Goal: Use online tool/utility: Utilize a website feature to perform a specific function

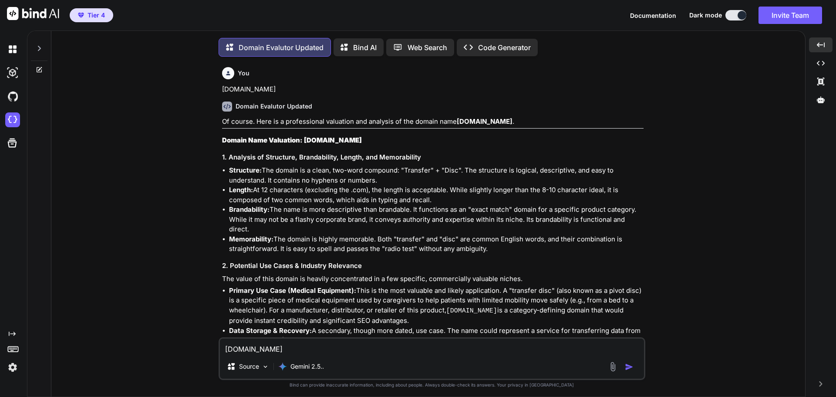
scroll to position [9444, 0]
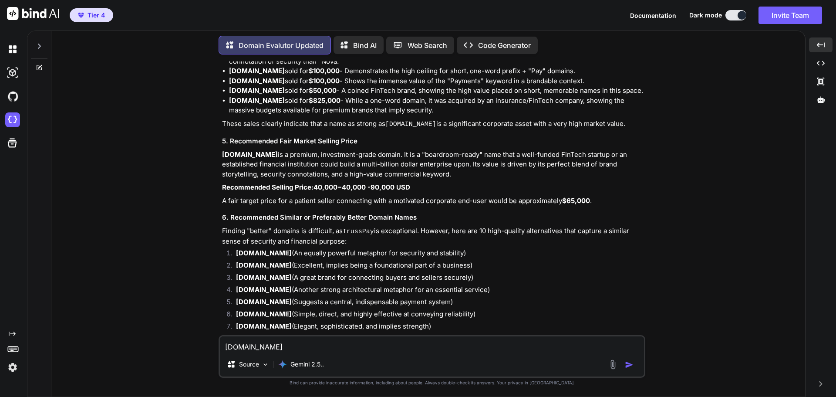
type textarea "[DOMAIN_NAME]"
type textarea "x"
type textarea "Tru"
type textarea "x"
type textarea "Tr"
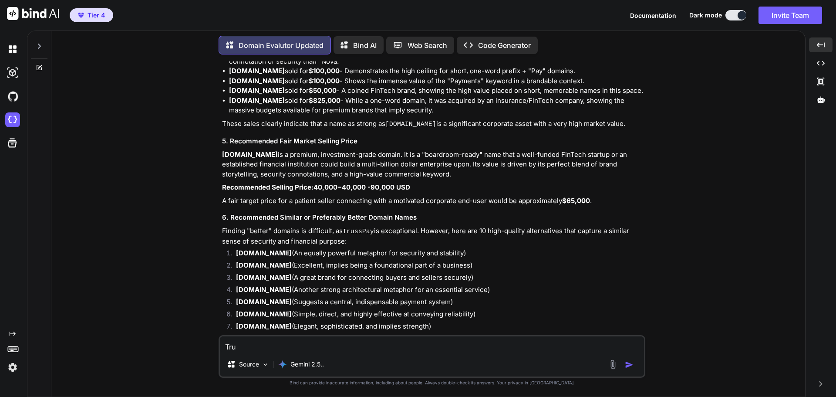
type textarea "x"
type textarea "T"
type textarea "x"
type textarea "C"
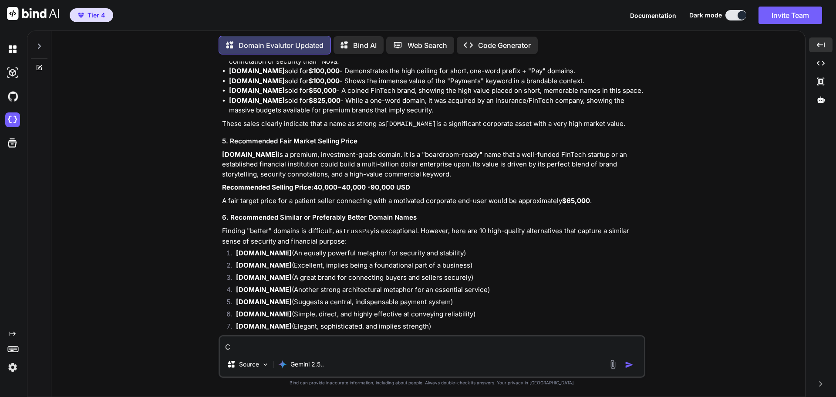
type textarea "x"
type textarea "Cl"
type textarea "x"
type textarea "Cle"
type textarea "x"
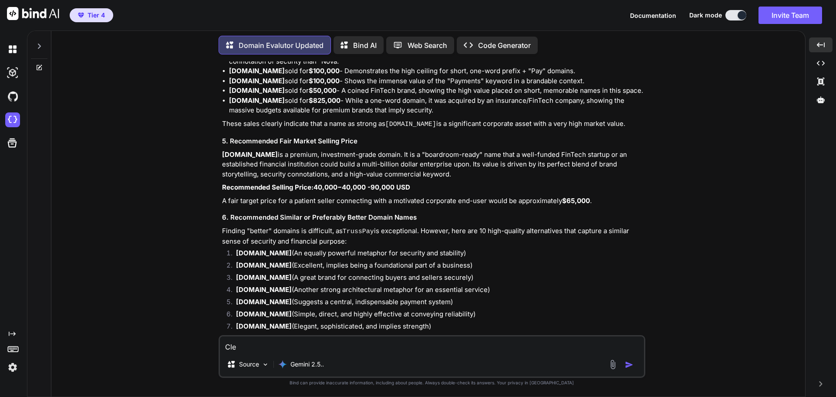
type textarea "Clea"
type textarea "x"
type textarea "Clear"
type textarea "x"
type textarea "ClearT"
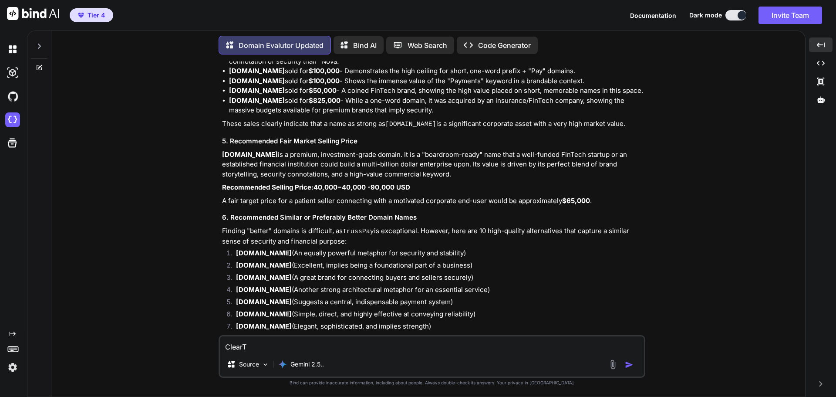
type textarea "x"
type textarea "ClearTr"
type textarea "x"
type textarea "ClearTra"
type textarea "x"
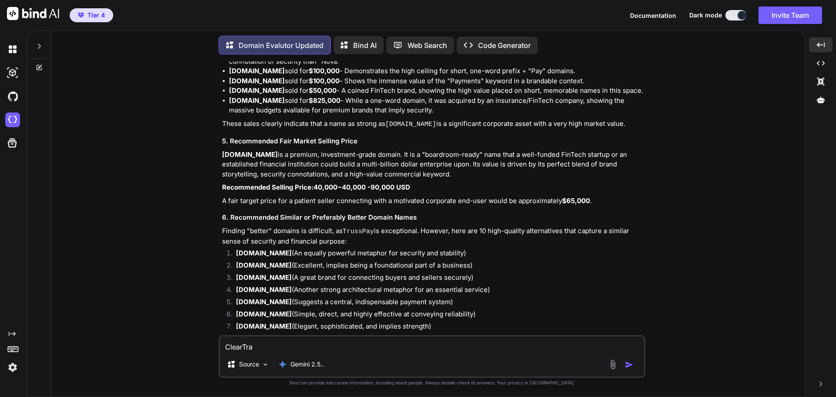
type textarea "ClearTrad"
type textarea "x"
type textarea "ClearTrade"
type textarea "x"
type textarea "ClearTrade."
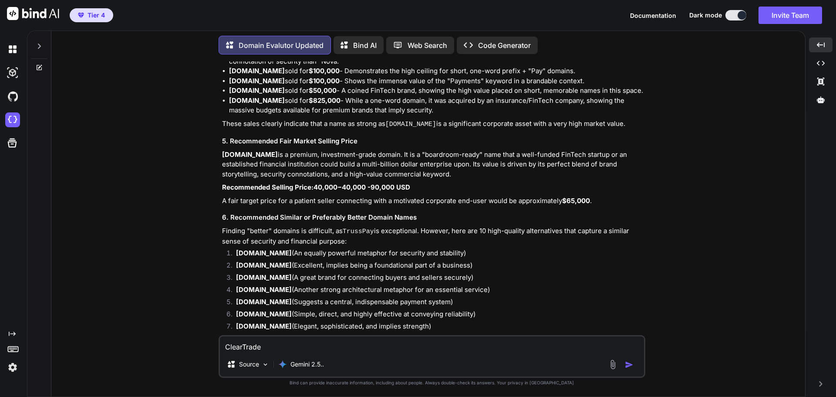
type textarea "x"
type textarea "ClearTrade.c"
type textarea "x"
type textarea "[DOMAIN_NAME]"
type textarea "x"
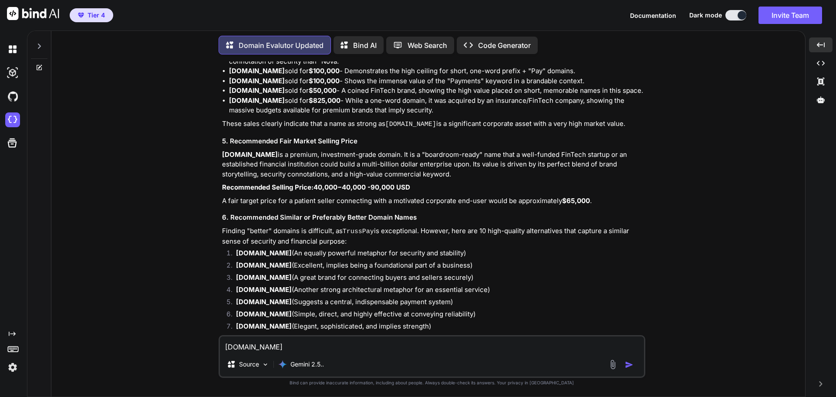
type textarea "[DOMAIN_NAME]"
type textarea "x"
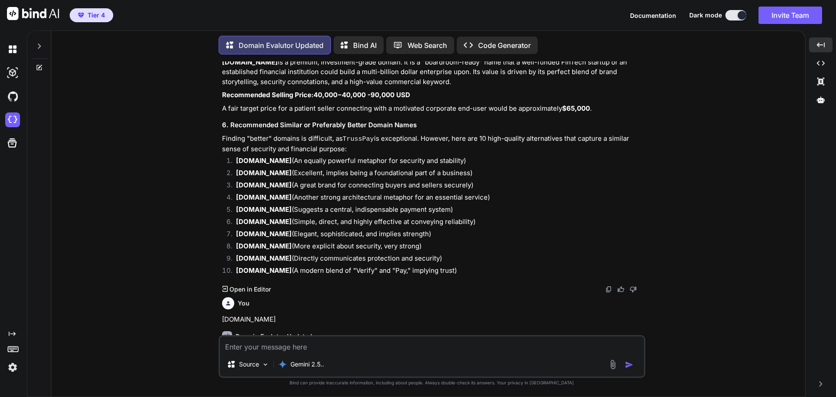
type textarea "x"
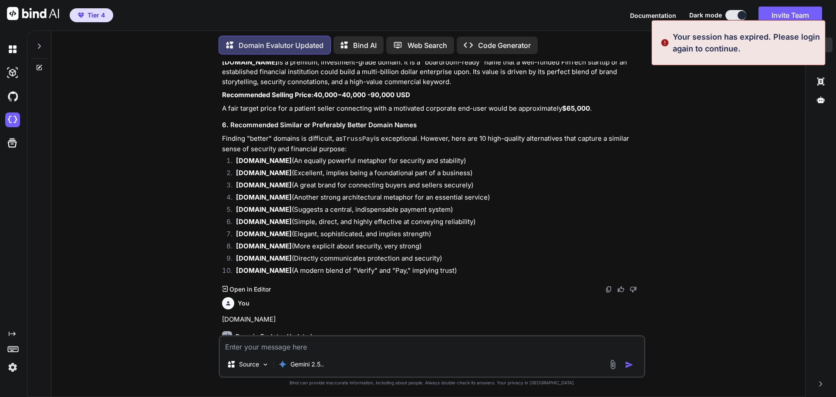
type textarea "[DOMAIN_NAME]"
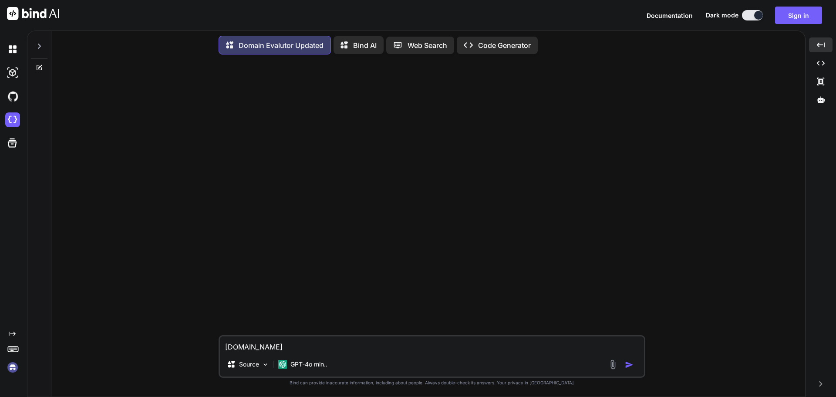
scroll to position [0, 0]
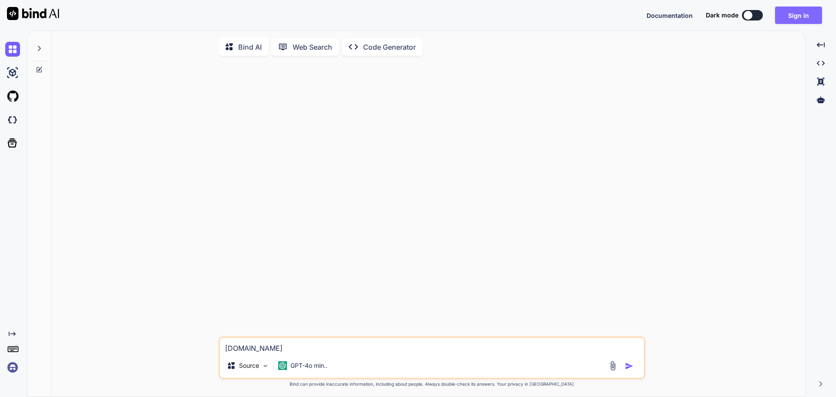
type textarea "x"
click at [803, 14] on button "Sign in" at bounding box center [798, 15] width 47 height 17
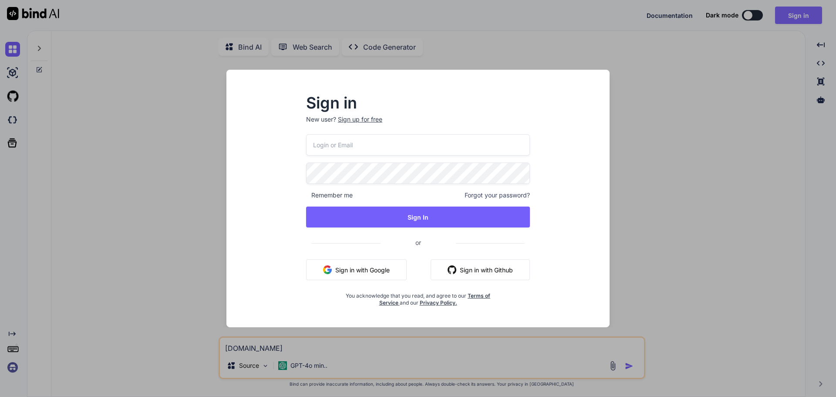
type input "kosyoikeh@gmail.com"
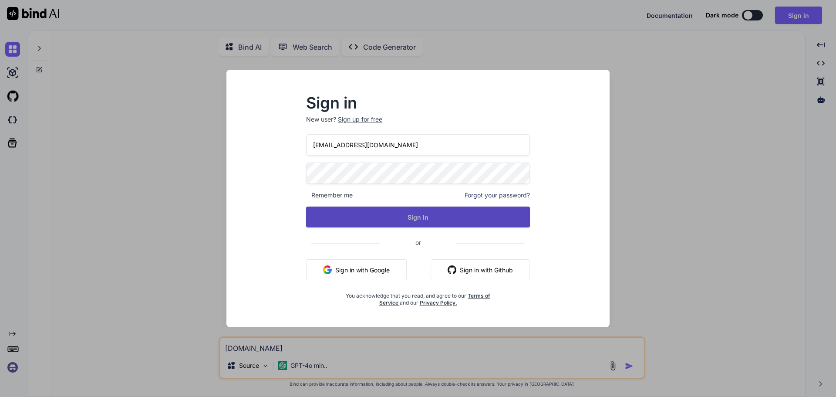
click at [410, 217] on button "Sign In" at bounding box center [418, 217] width 224 height 21
click at [408, 222] on button "Sign In" at bounding box center [418, 217] width 224 height 21
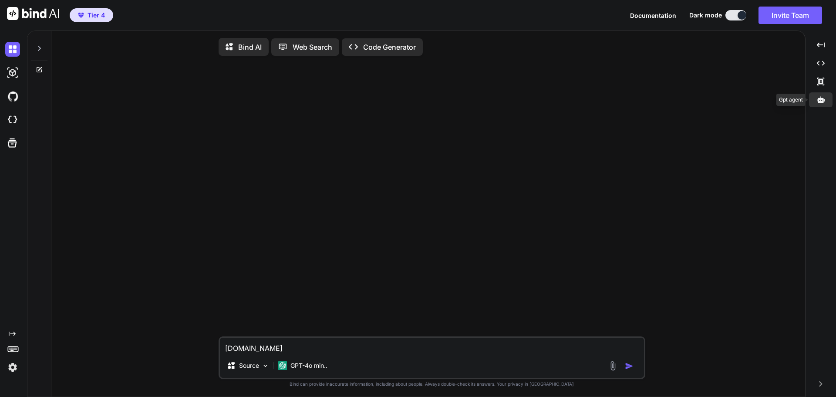
click at [821, 99] on icon at bounding box center [821, 99] width 8 height 7
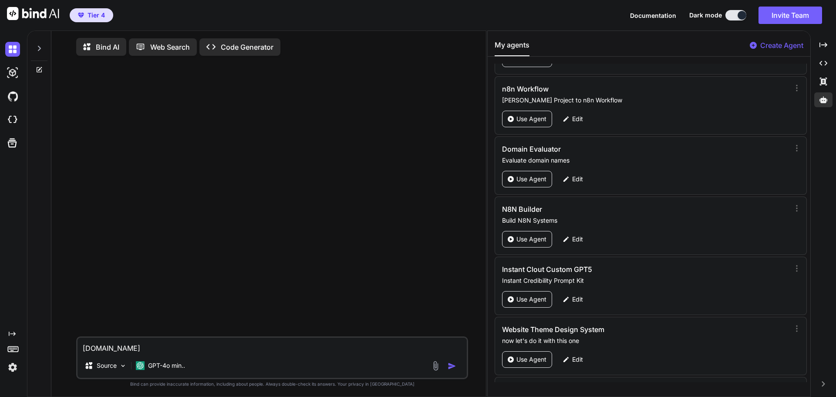
scroll to position [102, 0]
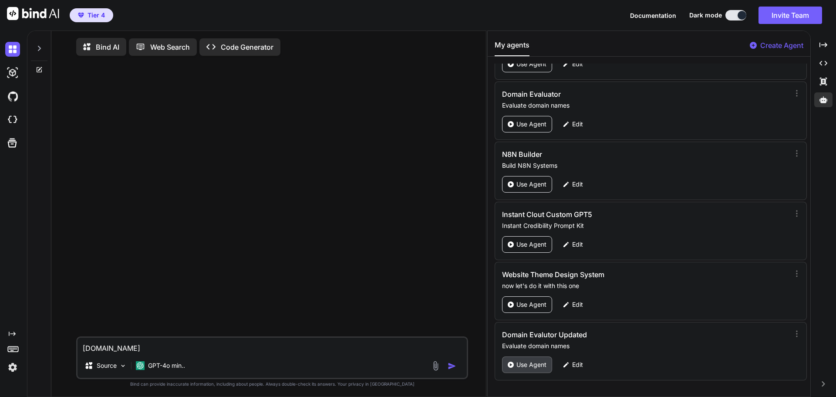
click at [530, 363] on p "Use Agent" at bounding box center [532, 364] width 30 height 9
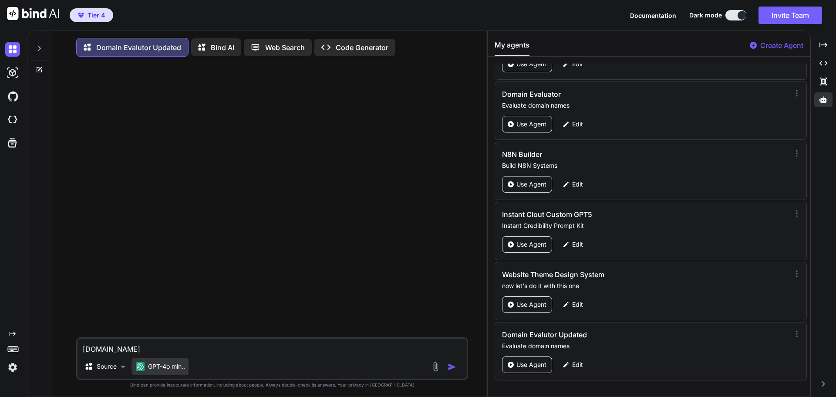
click at [178, 368] on p "GPT-4o min.." at bounding box center [166, 366] width 37 height 9
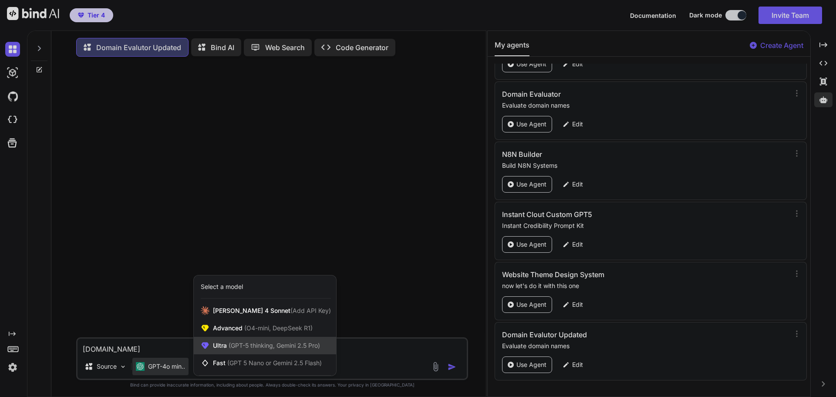
click at [241, 345] on span "(GPT-5 thinking, Gemini 2.5 Pro)" at bounding box center [273, 345] width 93 height 7
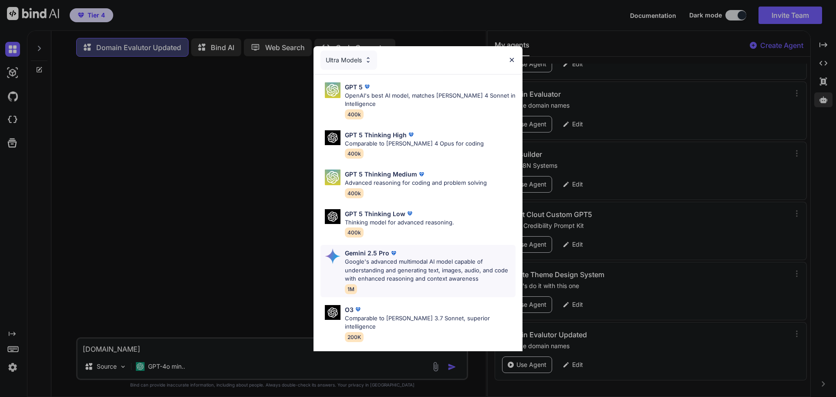
click at [406, 268] on p "Google's advanced multimodal AI model capable of understanding and generating t…" at bounding box center [430, 270] width 171 height 26
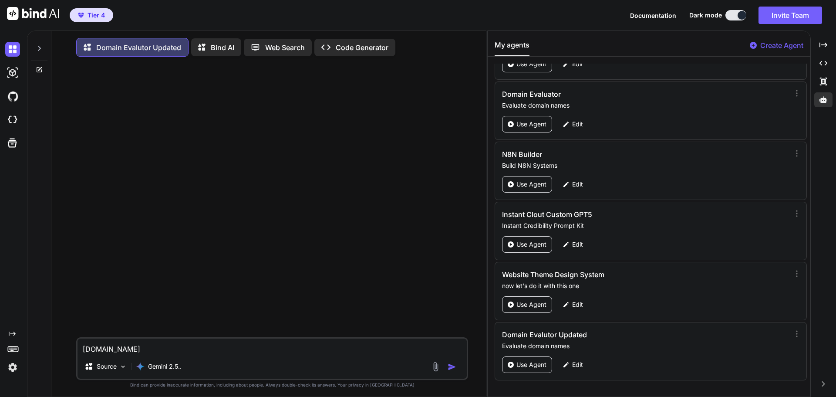
click at [454, 370] on img "button" at bounding box center [452, 366] width 9 height 9
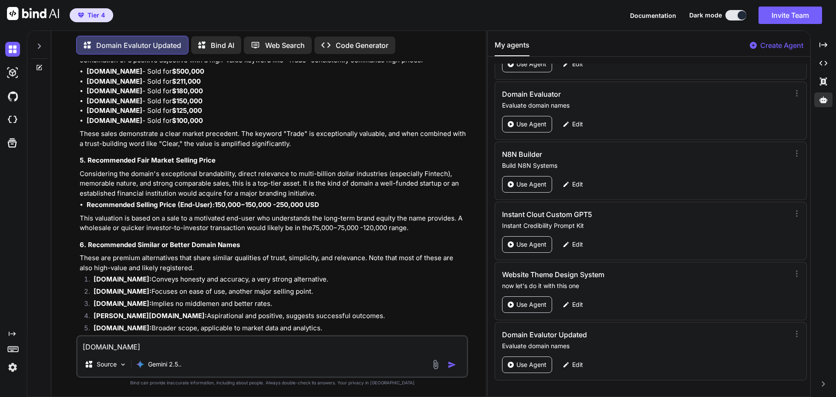
scroll to position [421, 0]
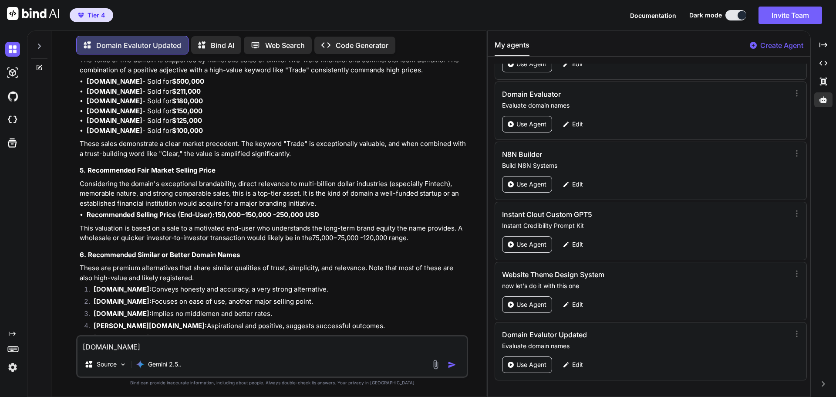
type textarea "x"
click at [122, 345] on textarea "[DOMAIN_NAME]" at bounding box center [272, 344] width 389 height 16
paste textarea "swftrade"
type textarea "swftrade"
type textarea "x"
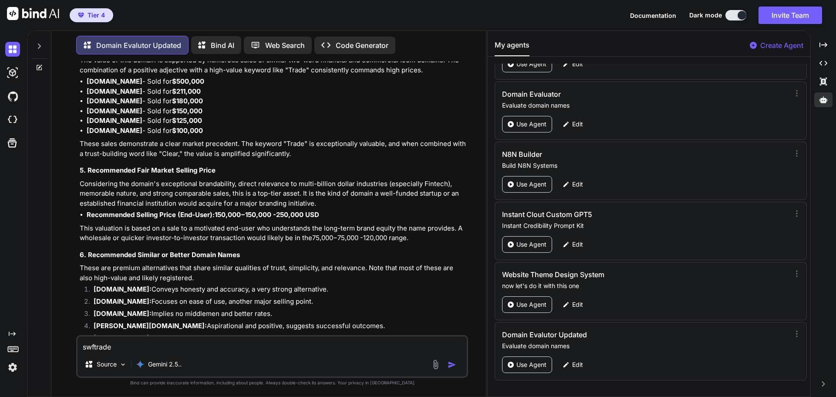
type textarea "swftrade."
type textarea "x"
type textarea "swftrade.c"
type textarea "x"
type textarea "swftrade.co"
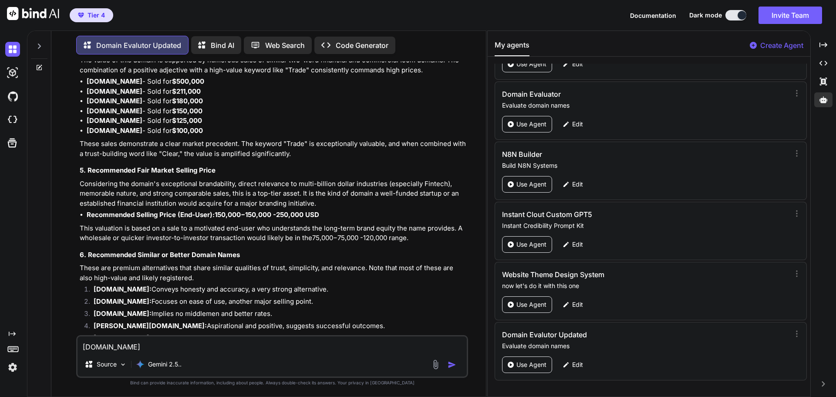
type textarea "x"
type textarea "swftrade.com"
type textarea "x"
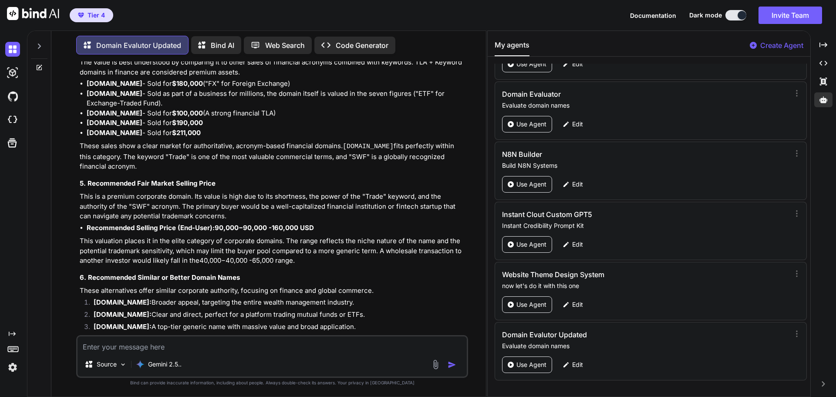
scroll to position [1211, 0]
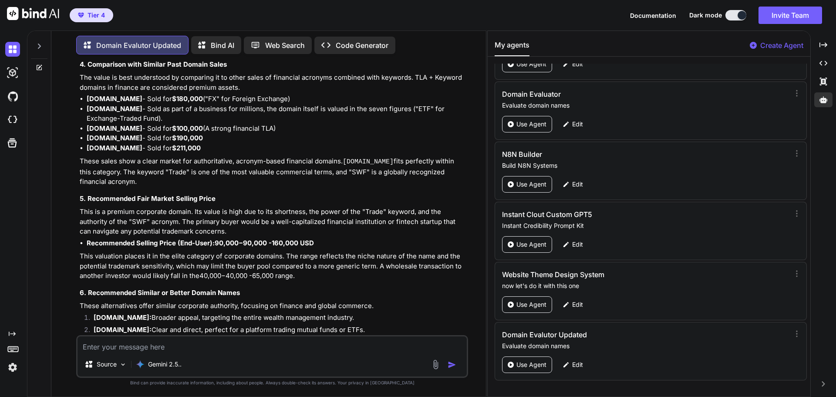
type textarea "x"
click at [132, 347] on textarea at bounding box center [272, 344] width 389 height 16
type textarea "s"
type textarea "x"
type textarea "sw"
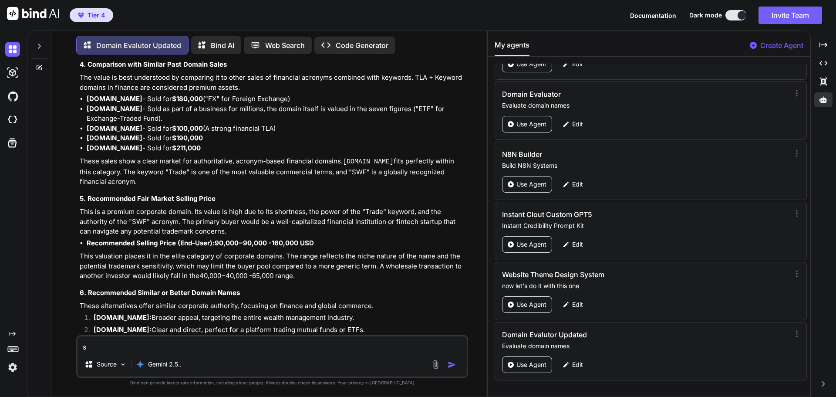
type textarea "x"
type textarea "swf"
type textarea "x"
type textarea "swft"
type textarea "x"
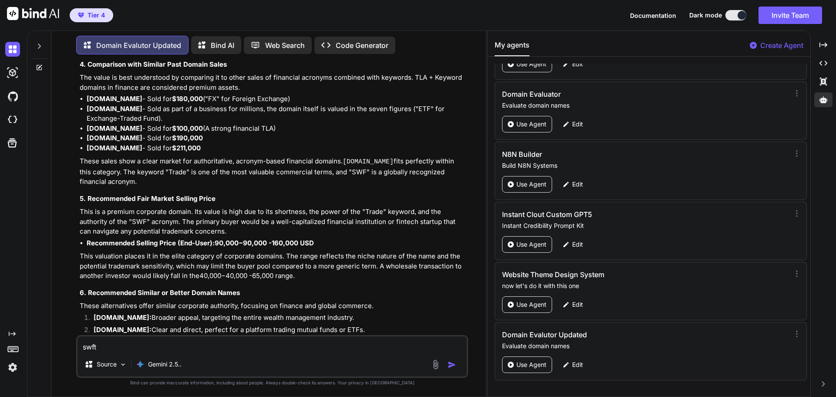
type textarea "swf"
type textarea "x"
type textarea "sw"
type textarea "x"
type textarea "s"
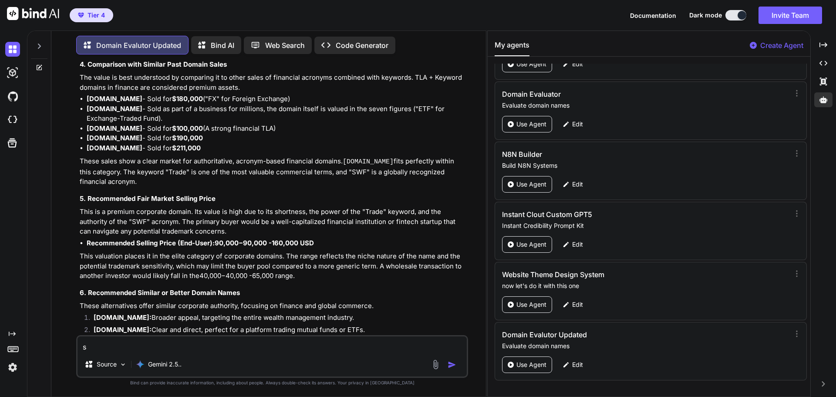
type textarea "x"
type textarea "S"
type textarea "x"
type textarea "Sw"
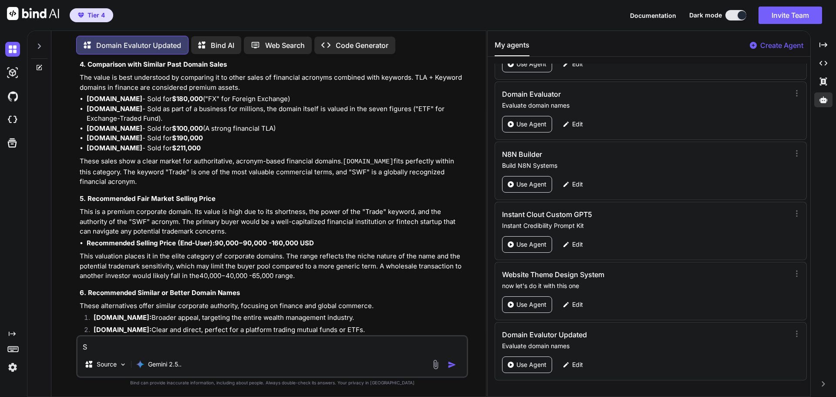
type textarea "x"
type textarea "Swi"
type textarea "x"
type textarea "Swif"
type textarea "x"
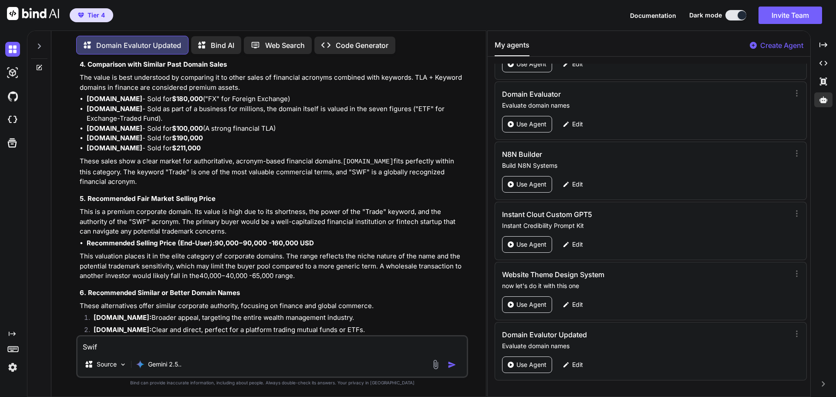
type textarea "Swift"
type textarea "x"
type textarea "SwiftT"
type textarea "x"
type textarea "SwiftTr"
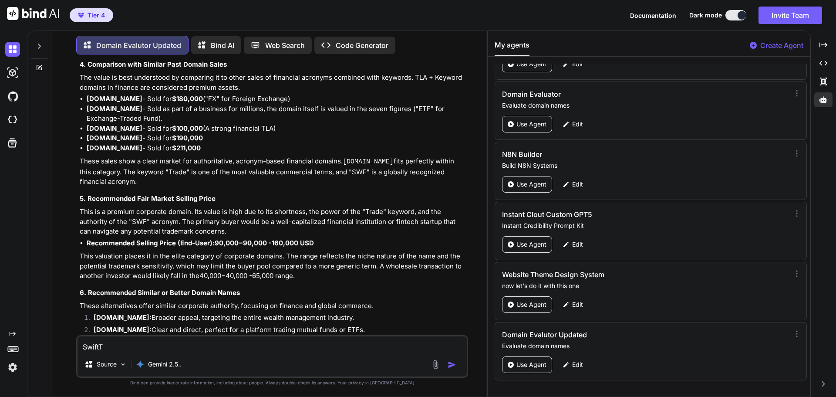
type textarea "x"
type textarea "SwiftTra"
type textarea "x"
type textarea "SwiftTrad"
type textarea "x"
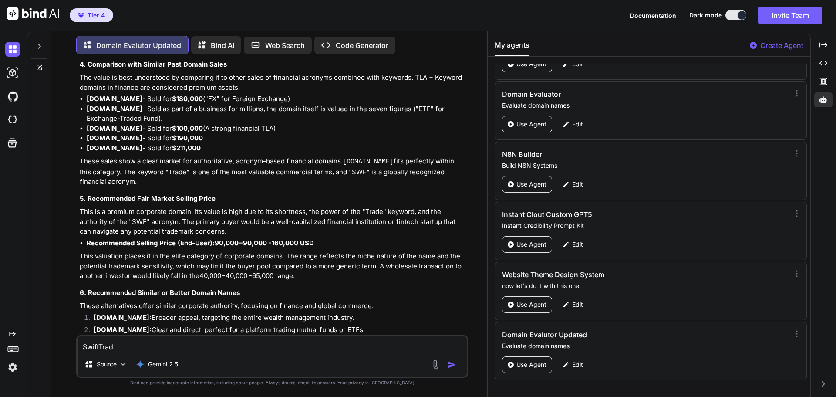
type textarea "SwiftTrade"
type textarea "x"
type textarea "SwiftTrade."
type textarea "x"
type textarea "SwiftTrade.c"
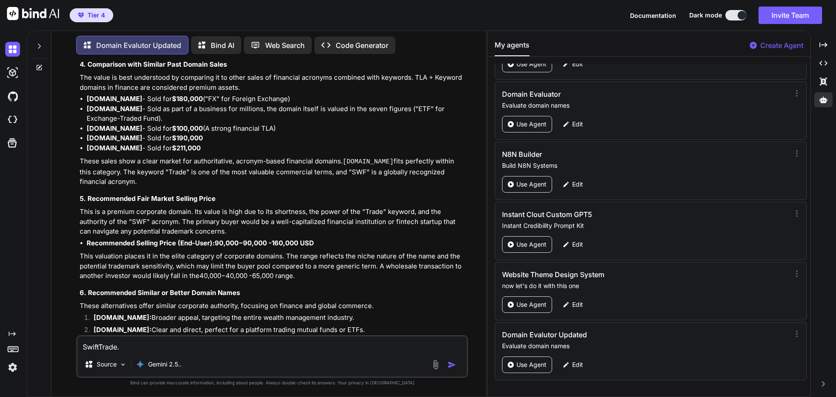
type textarea "x"
type textarea "SwiftTrade.co"
type textarea "x"
type textarea "SwiftTrade.com"
type textarea "x"
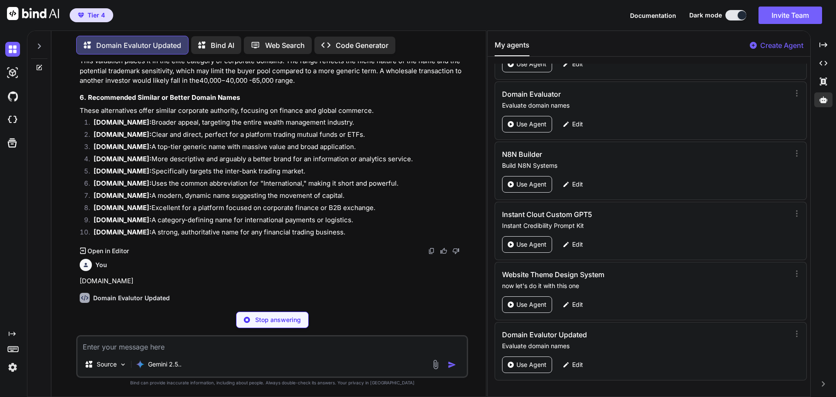
scroll to position [1406, 0]
type textarea "x"
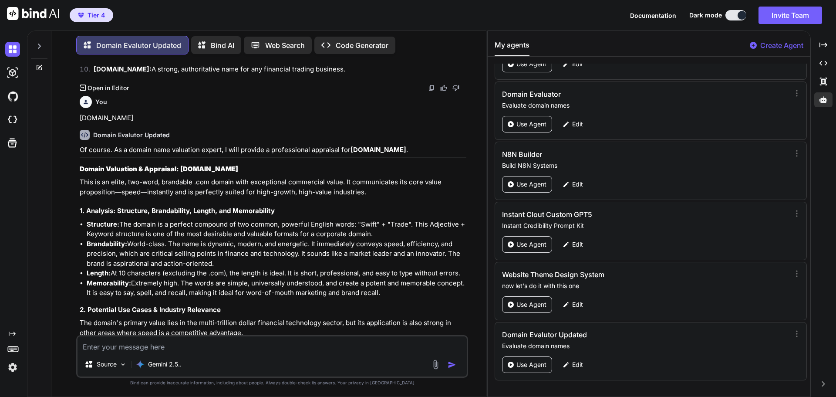
scroll to position [1537, 0]
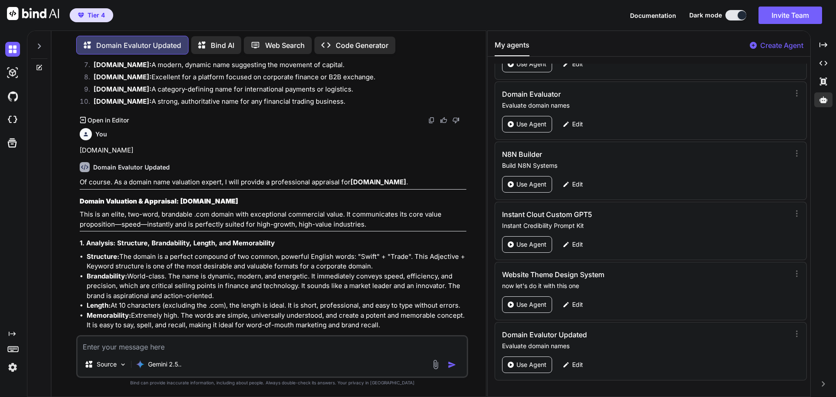
click at [102, 146] on p "SwiftTrade.com" at bounding box center [273, 151] width 387 height 10
copy p "SwiftTrade.com"
click at [127, 344] on textarea at bounding box center [272, 344] width 389 height 16
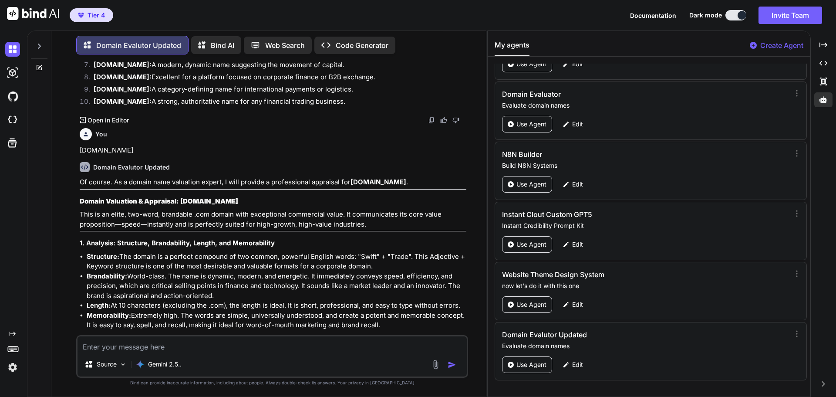
paste textarea "SwiftTrade.com"
type textarea "SwiftTrade.com"
type textarea "x"
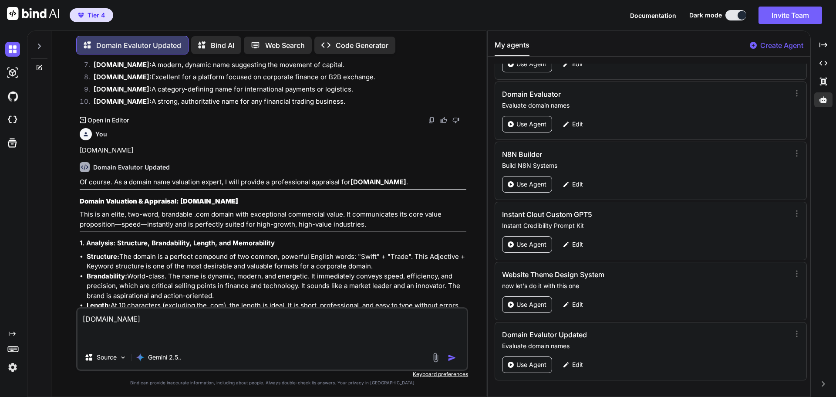
type textarea "SwiftTrade.com"
type textarea "x"
type textarea "SwiftTrade.com"
type textarea "x"
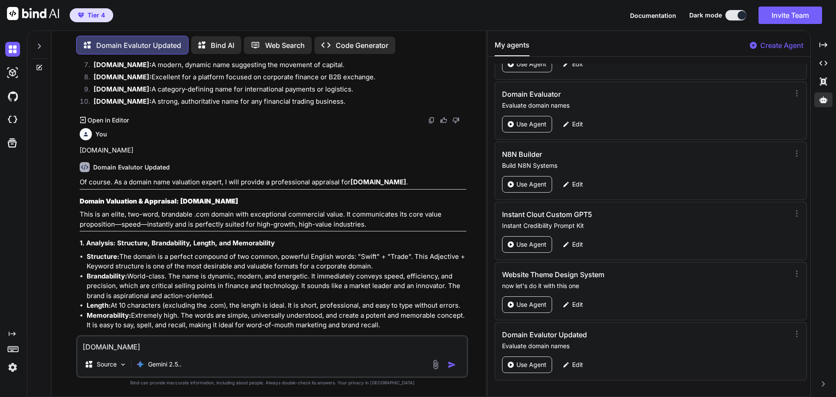
click at [96, 346] on textarea "SwiftTrade.com" at bounding box center [272, 344] width 389 height 16
type textarea "SwftTrade.com"
type textarea "x"
type textarea "SwftTrade.com"
click at [451, 365] on img "button" at bounding box center [452, 364] width 9 height 9
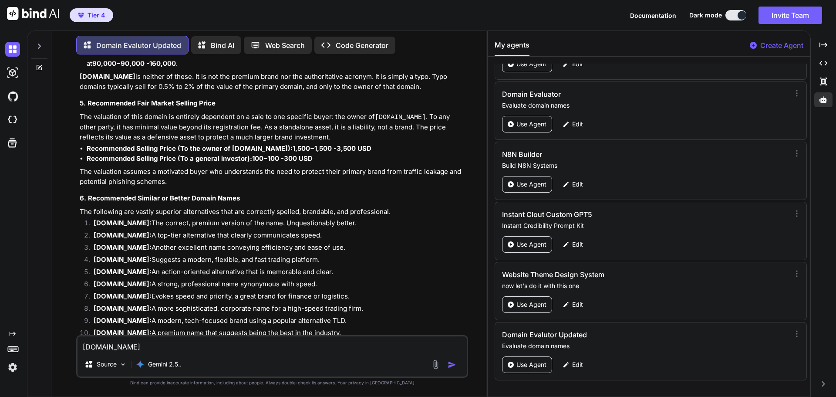
scroll to position [2875, 0]
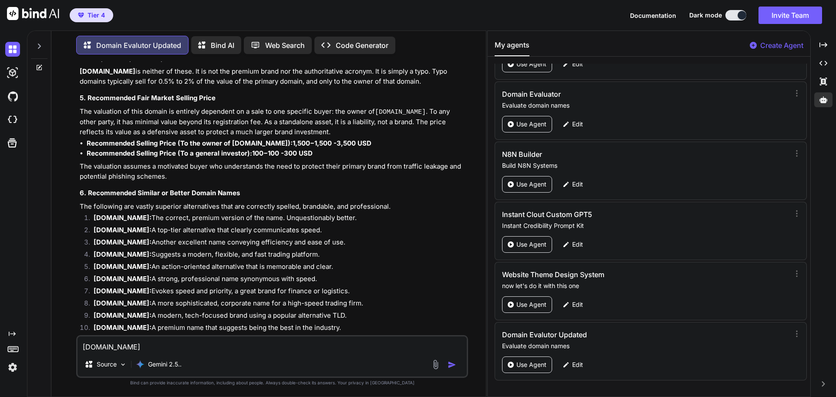
type textarea "x"
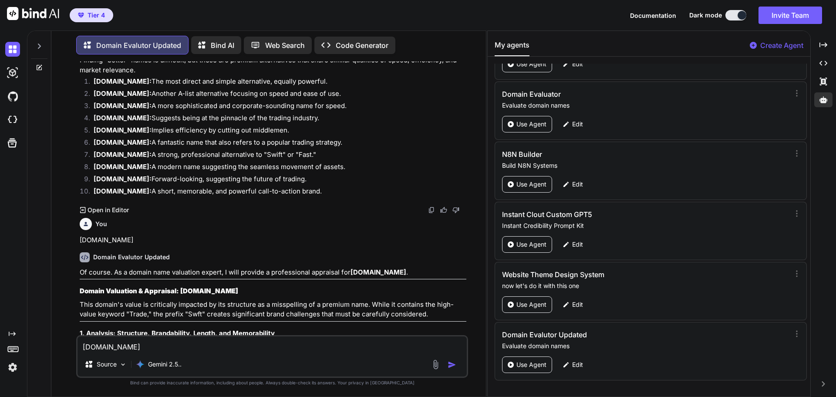
scroll to position [2265, 0]
